Goal: Check status: Check status

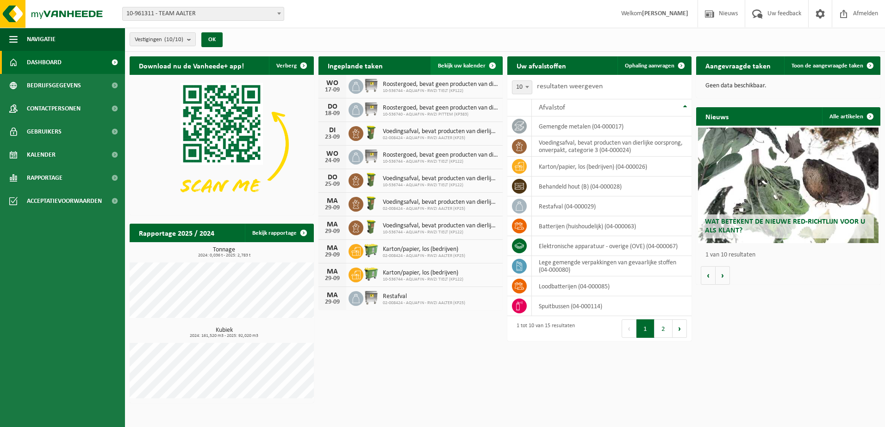
click at [466, 65] on span "Bekijk uw kalender" at bounding box center [462, 66] width 48 height 6
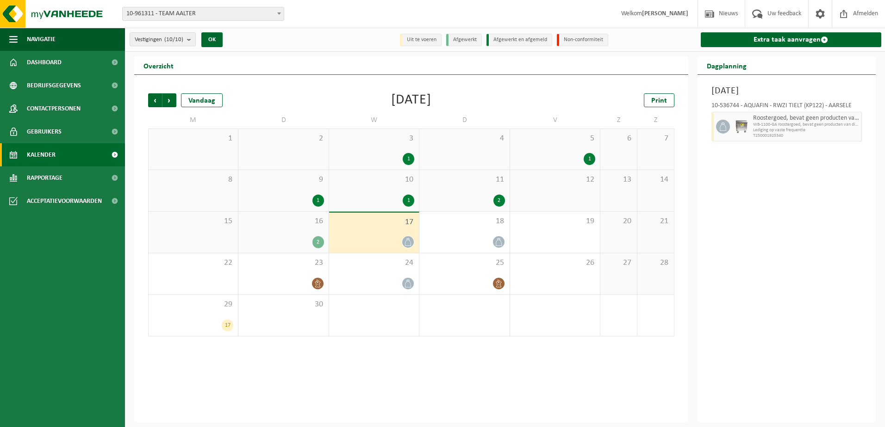
click at [318, 239] on div "2" at bounding box center [318, 242] width 12 height 12
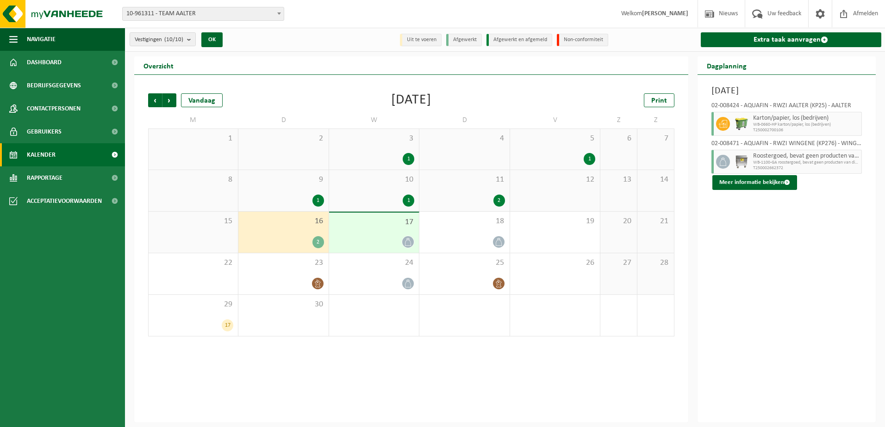
click at [764, 125] on span "WB-0660-HP karton/papier, los (bedrijven)" at bounding box center [806, 125] width 106 height 6
click at [721, 121] on icon at bounding box center [722, 124] width 8 height 8
drag, startPoint x: 721, startPoint y: 121, endPoint x: 786, endPoint y: 131, distance: 65.1
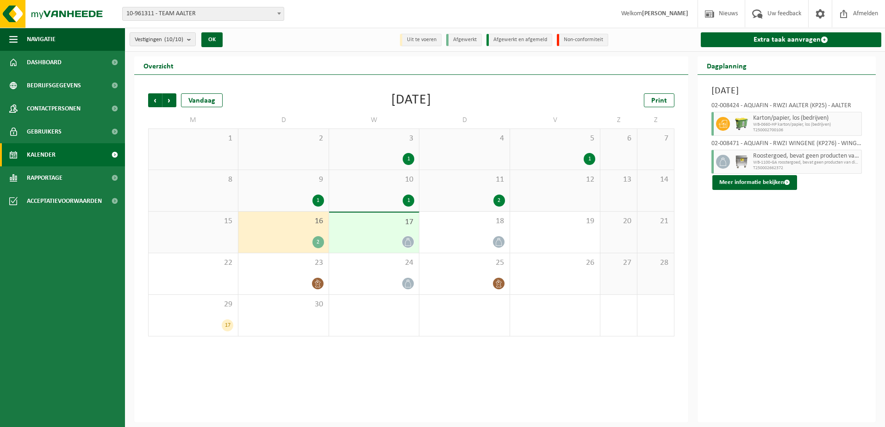
click at [786, 131] on span "T250002700106" at bounding box center [806, 131] width 106 height 6
drag, startPoint x: 784, startPoint y: 130, endPoint x: 752, endPoint y: 130, distance: 31.5
click at [753, 130] on span "T250002700106" at bounding box center [806, 131] width 106 height 6
copy span "T250002700106"
click at [728, 126] on span at bounding box center [723, 124] width 14 height 14
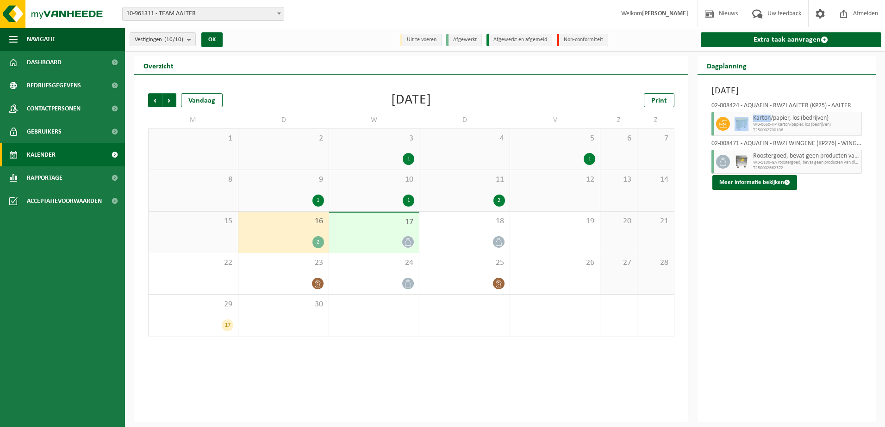
click at [728, 126] on span at bounding box center [723, 124] width 14 height 14
drag, startPoint x: 728, startPoint y: 126, endPoint x: 777, endPoint y: 121, distance: 49.3
click at [777, 121] on span "Karton/papier, los (bedrijven)" at bounding box center [806, 118] width 106 height 7
drag, startPoint x: 777, startPoint y: 121, endPoint x: 739, endPoint y: 87, distance: 51.1
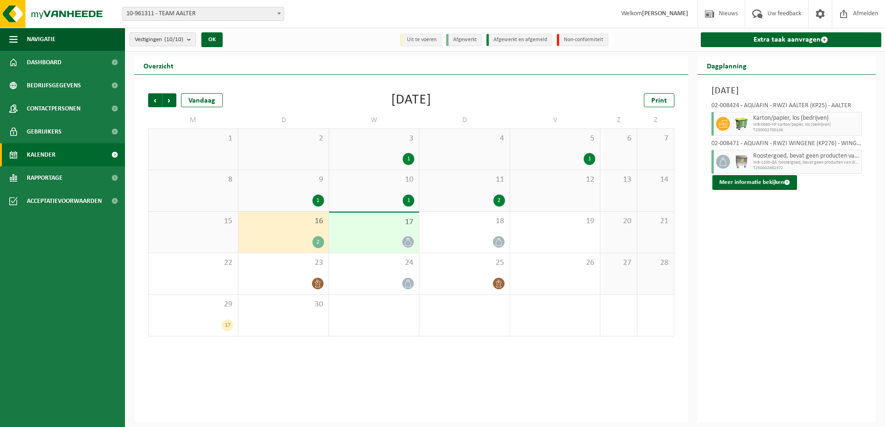
click at [739, 87] on h3 "[DATE]" at bounding box center [786, 91] width 151 height 14
click at [748, 186] on button "Meer informatie bekijken" at bounding box center [754, 182] width 85 height 15
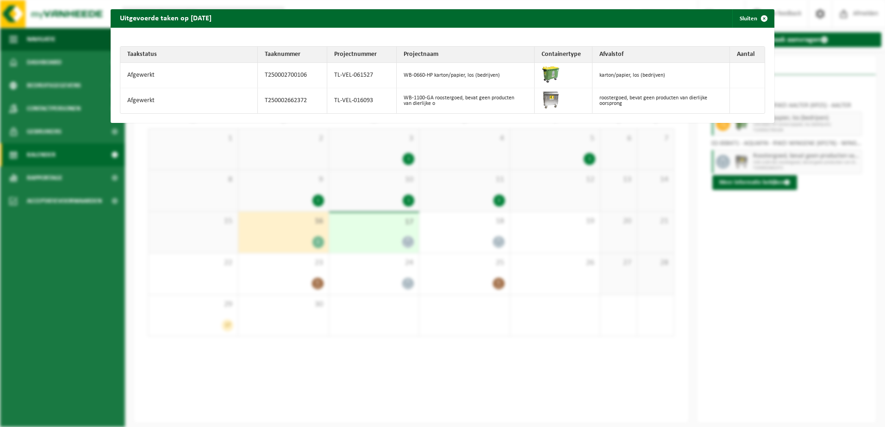
click at [545, 71] on img at bounding box center [550, 74] width 19 height 19
click at [333, 71] on td "TL-VEL-061527" at bounding box center [361, 75] width 69 height 25
drag, startPoint x: 333, startPoint y: 71, endPoint x: 392, endPoint y: 82, distance: 59.7
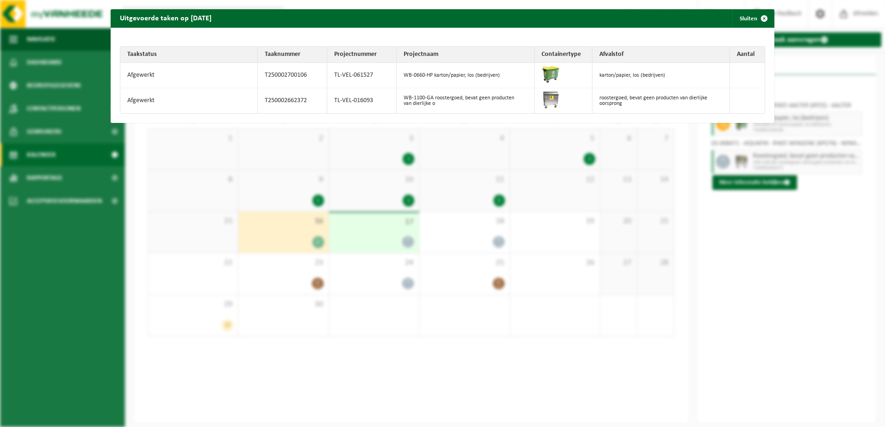
click at [392, 82] on td "TL-VEL-061527" at bounding box center [361, 75] width 69 height 25
click at [297, 74] on td "T250002700106" at bounding box center [292, 75] width 69 height 25
click at [755, 17] on span "button" at bounding box center [764, 18] width 19 height 19
